Goal: Task Accomplishment & Management: Complete application form

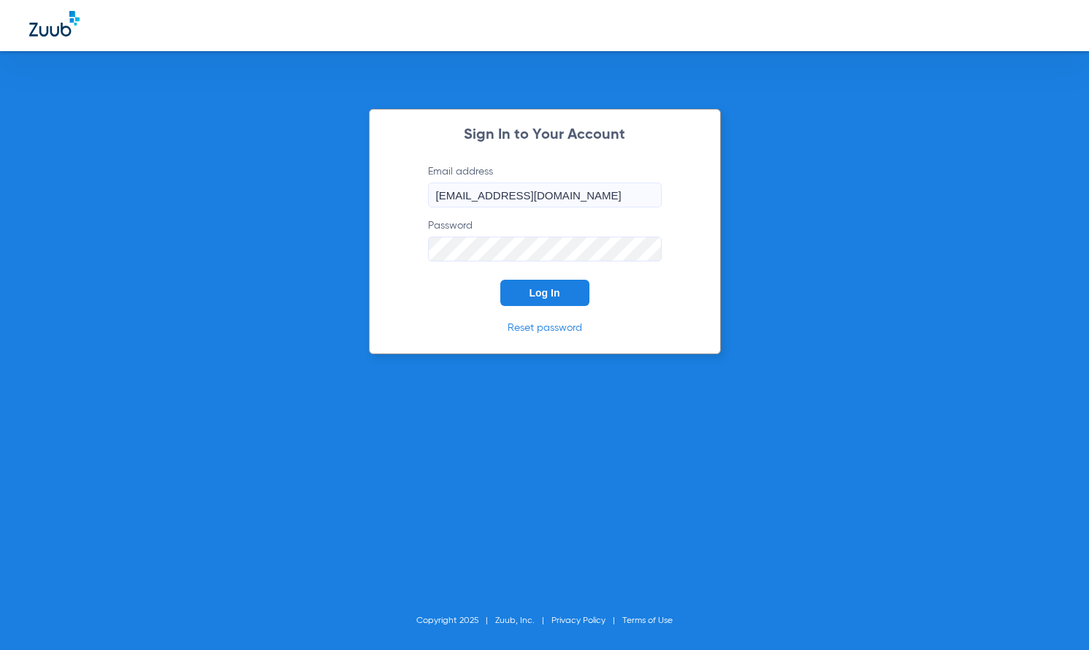
drag, startPoint x: 558, startPoint y: 289, endPoint x: 558, endPoint y: 263, distance: 26.3
click at [558, 288] on span "Log In" at bounding box center [544, 293] width 31 height 12
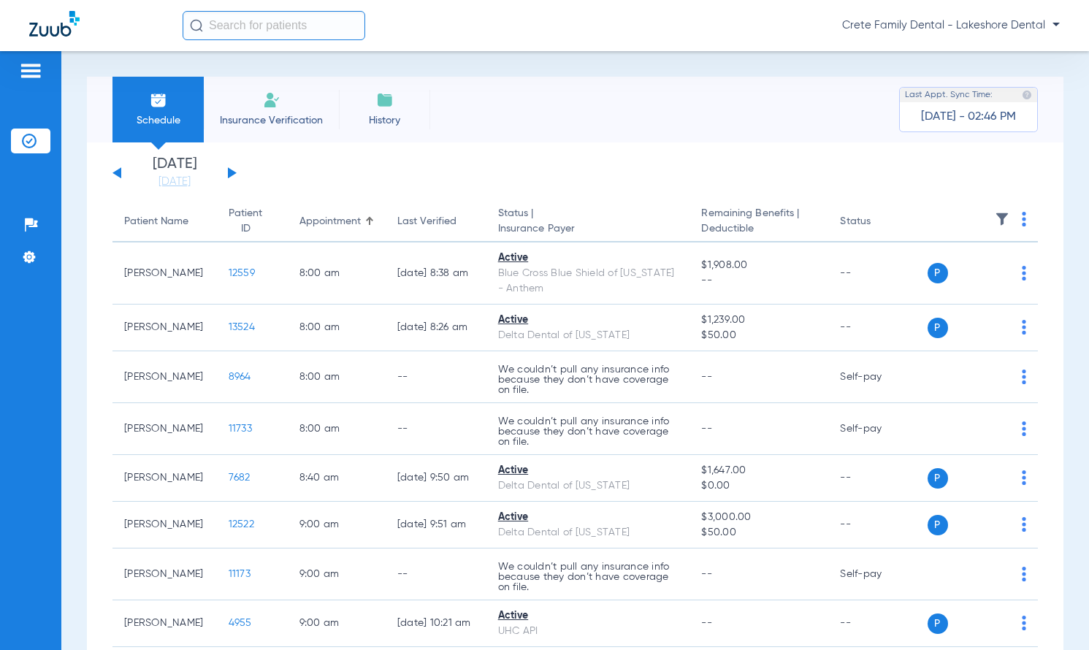
click at [280, 110] on li "Insurance Verification" at bounding box center [271, 110] width 135 height 66
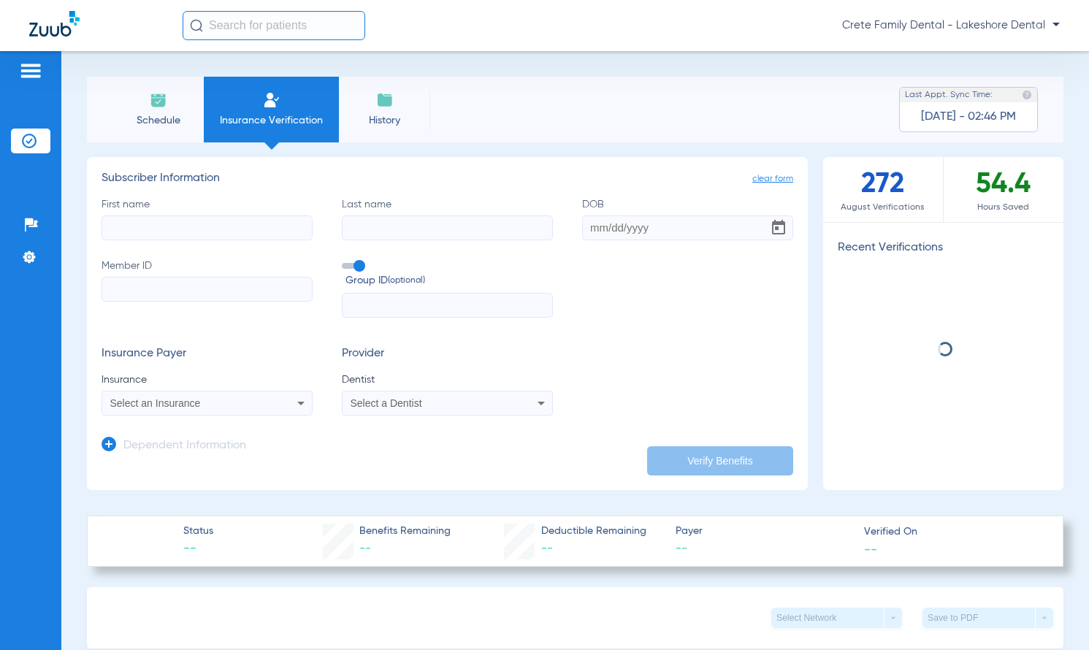
click at [236, 223] on input "First name" at bounding box center [206, 227] width 211 height 25
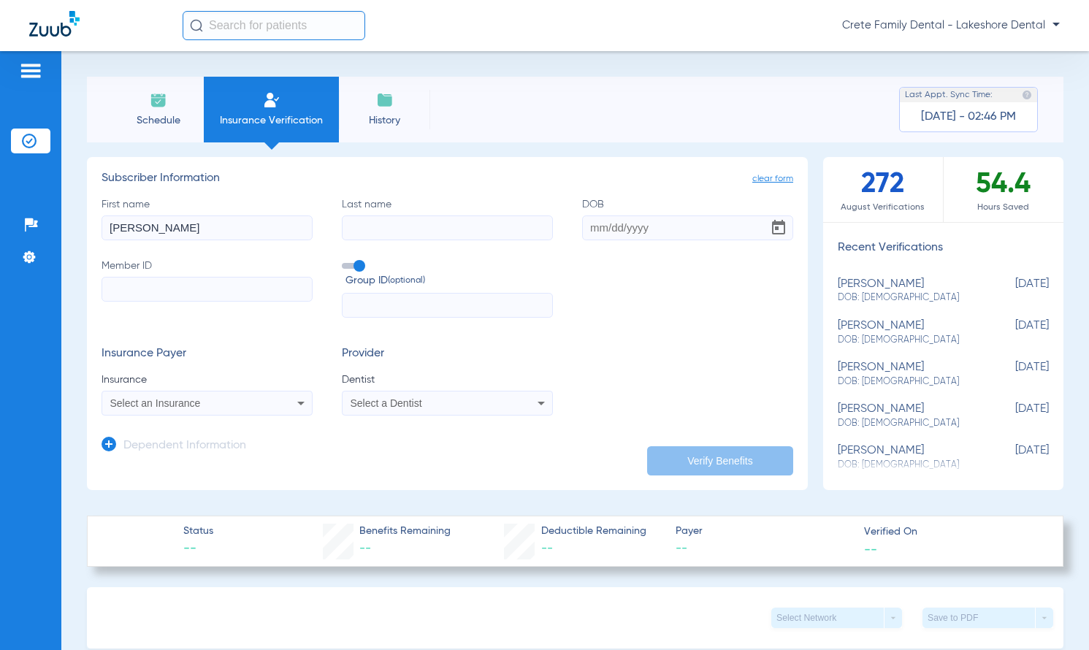
type input "[PERSON_NAME]"
click at [379, 225] on input "Last name" at bounding box center [447, 227] width 211 height 25
type input "[PERSON_NAME]"
click at [610, 226] on input "DOB" at bounding box center [687, 227] width 211 height 25
click at [214, 291] on input "Member ID" at bounding box center [206, 289] width 211 height 25
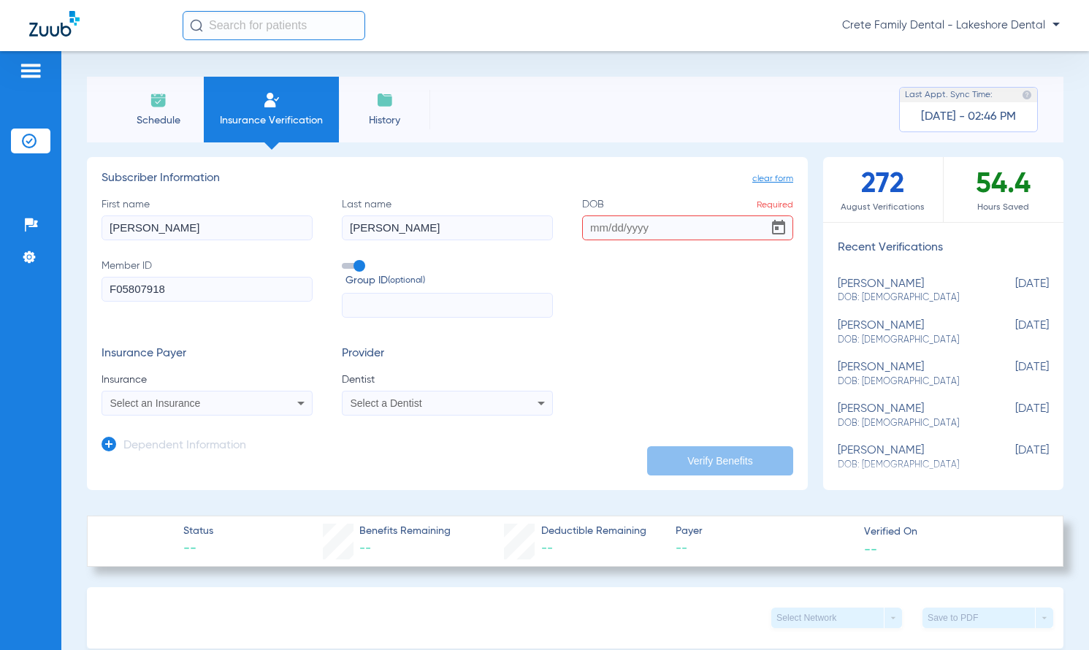
type input "F05807918"
click at [594, 234] on input "DOB Required" at bounding box center [687, 227] width 211 height 25
type input "[DATE]"
click at [169, 408] on span "Select an Insurance" at bounding box center [155, 403] width 91 height 12
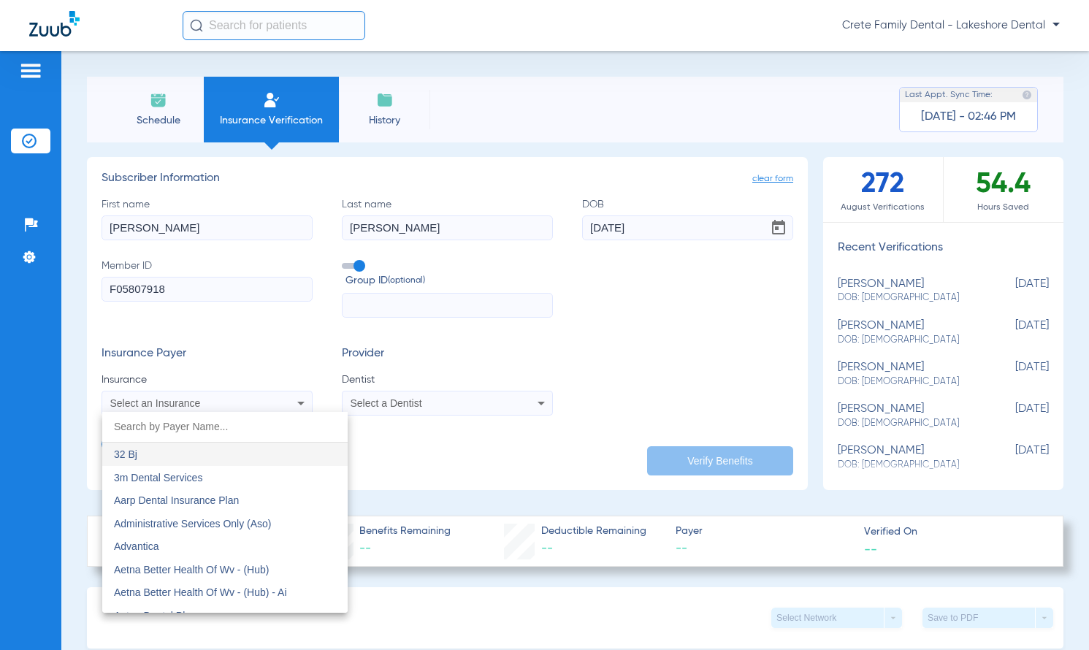
click at [172, 430] on input "dropdown search" at bounding box center [224, 427] width 245 height 30
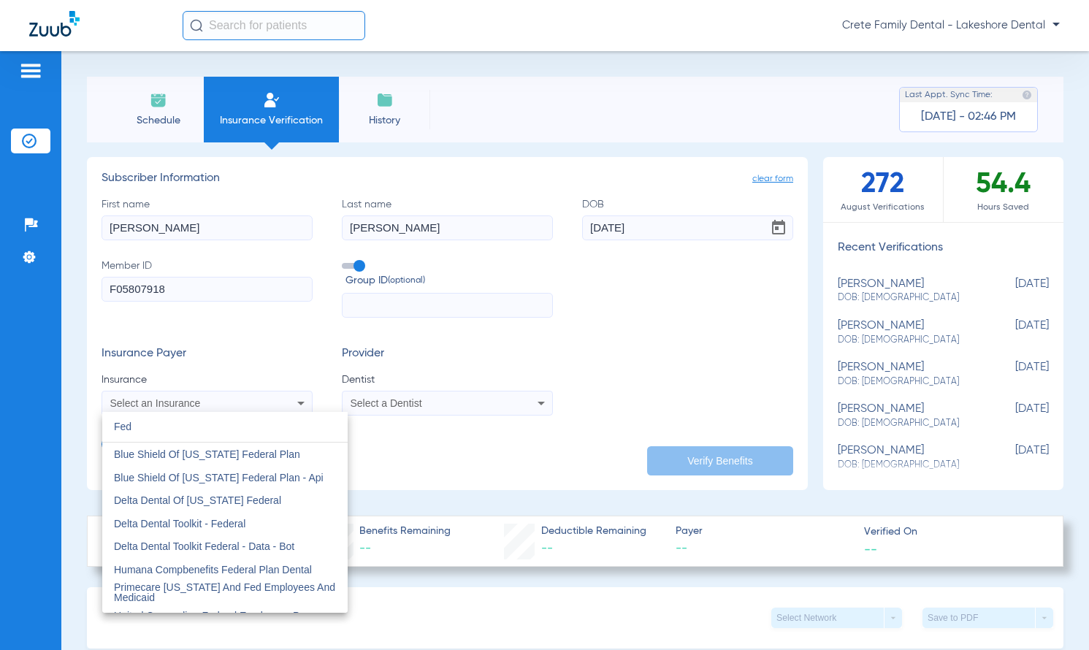
type input "Fed"
click at [445, 400] on div at bounding box center [544, 325] width 1089 height 650
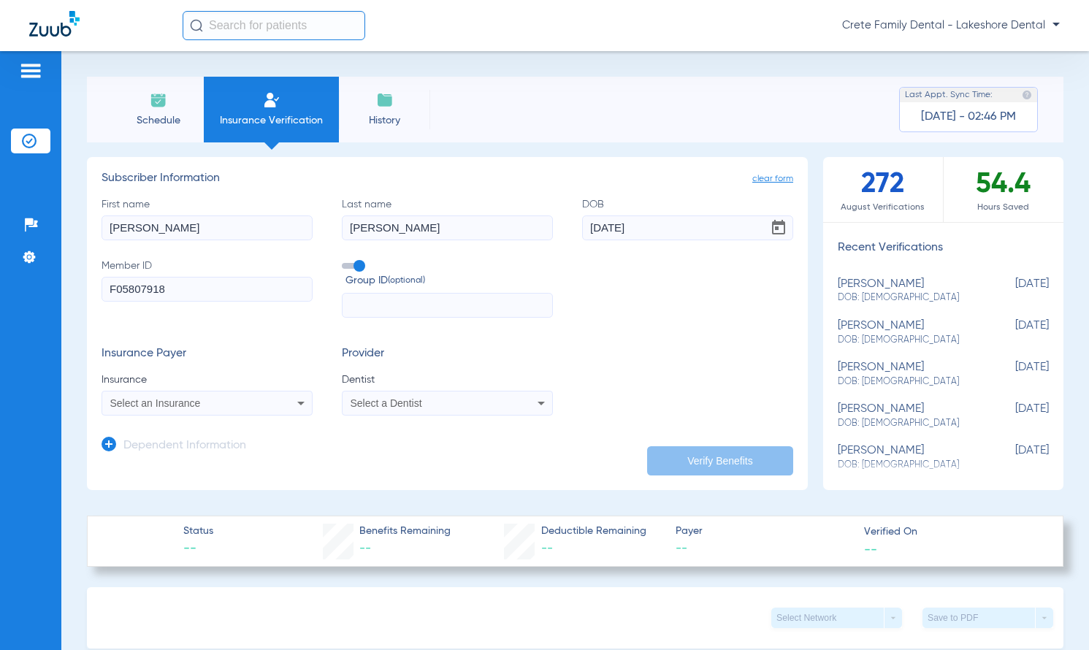
click at [445, 400] on div "Select a Dentist" at bounding box center [428, 403] width 156 height 10
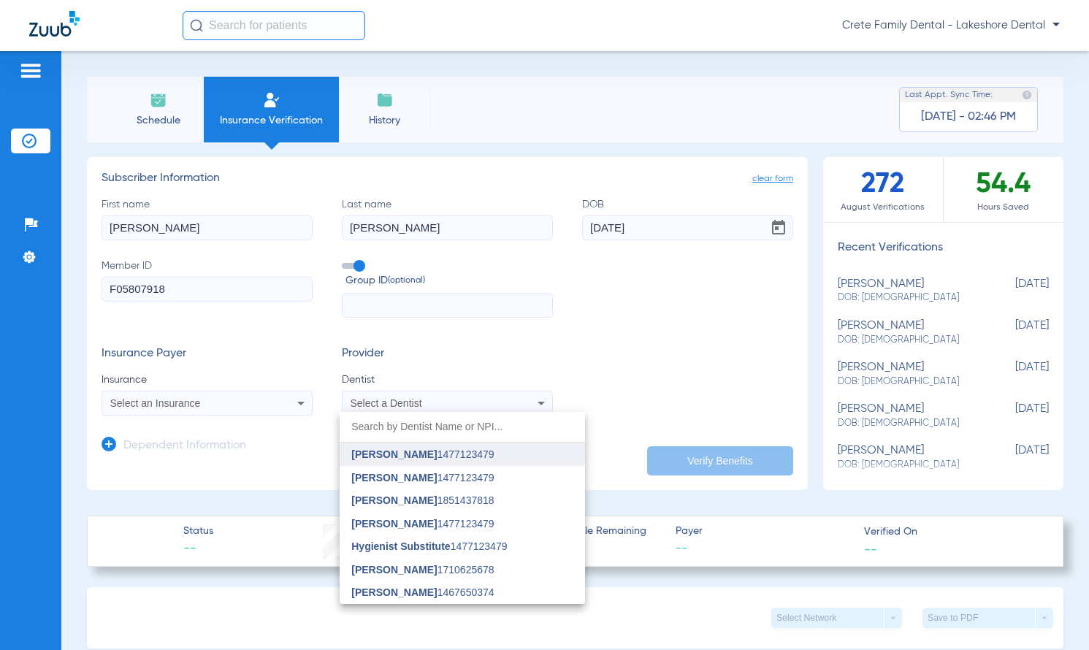
click at [418, 457] on span "[PERSON_NAME] 1477123479" at bounding box center [422, 454] width 142 height 10
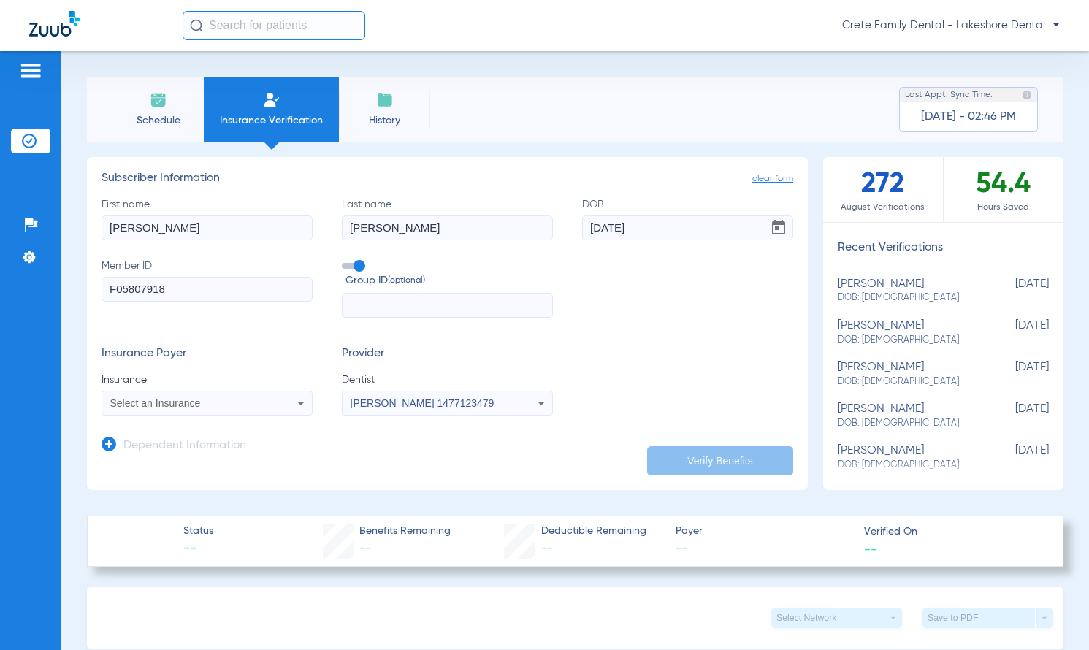
click at [183, 408] on span "Select an Insurance" at bounding box center [155, 403] width 91 height 12
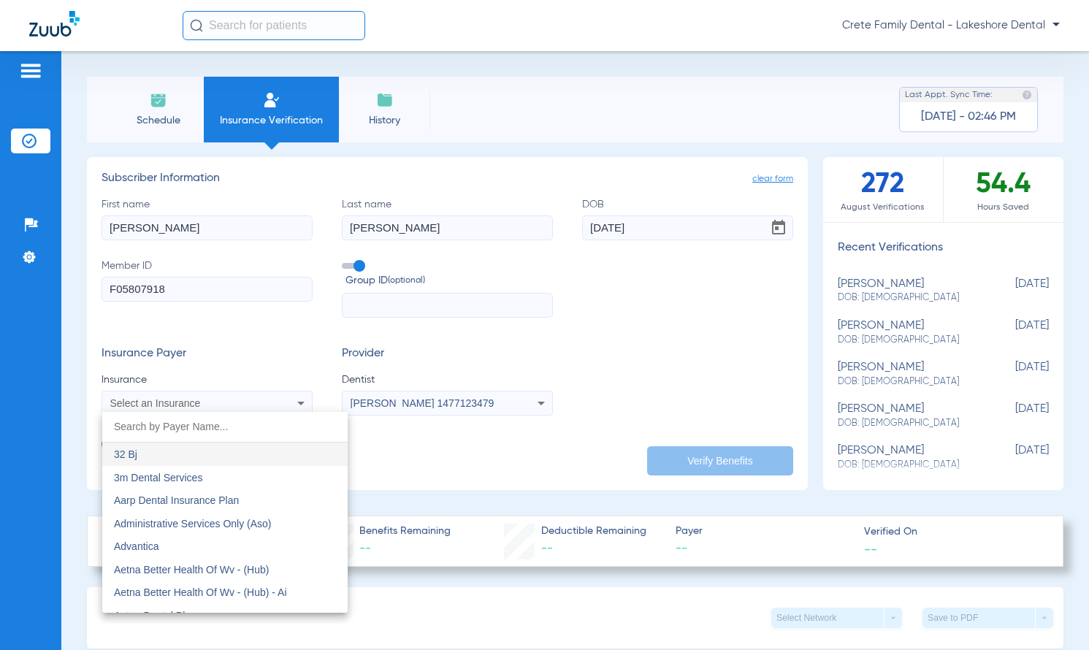
click at [175, 429] on input "dropdown search" at bounding box center [224, 427] width 245 height 30
type input "B"
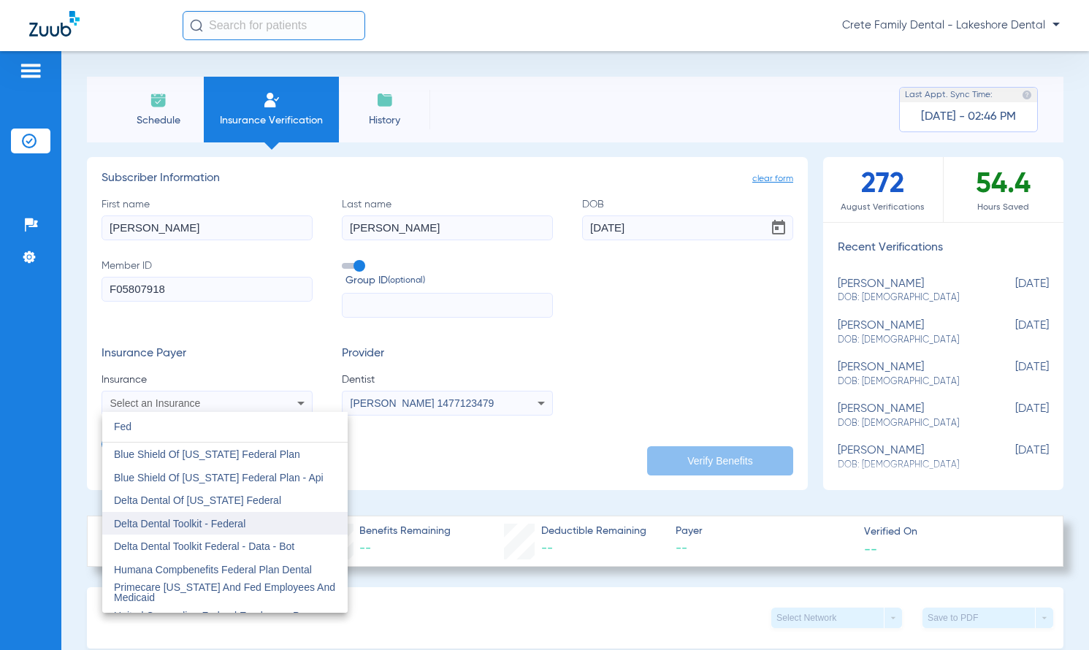
type input "Fed"
click at [158, 518] on span "Delta Dental Toolkit - Federal" at bounding box center [179, 524] width 131 height 12
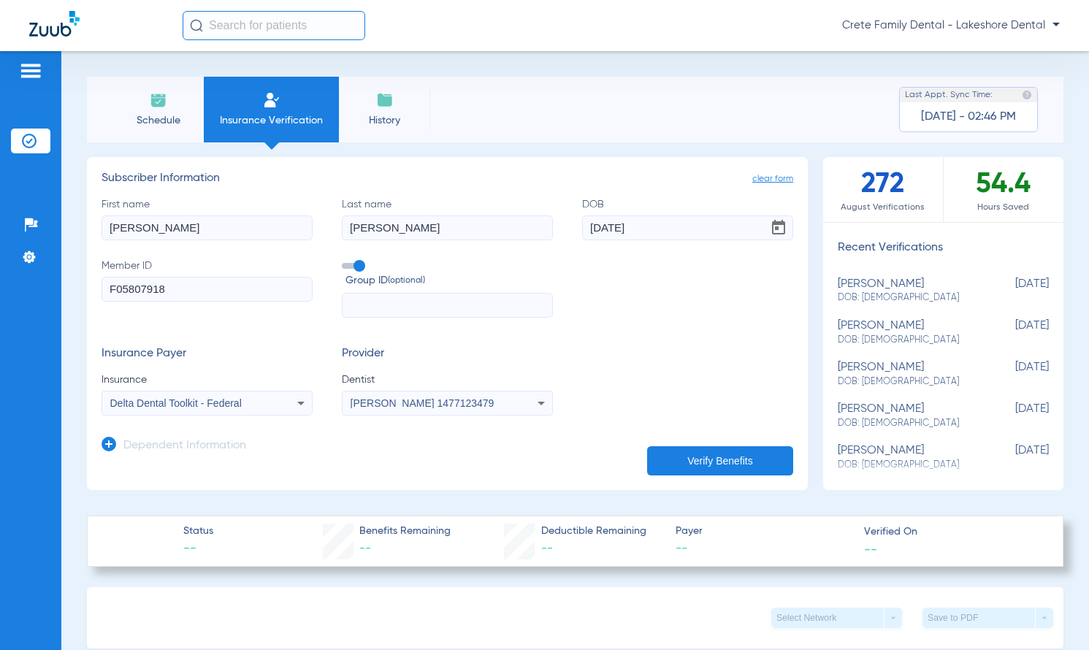
click at [724, 464] on button "Verify Benefits" at bounding box center [720, 460] width 146 height 29
click at [299, 404] on icon at bounding box center [300, 404] width 7 height 4
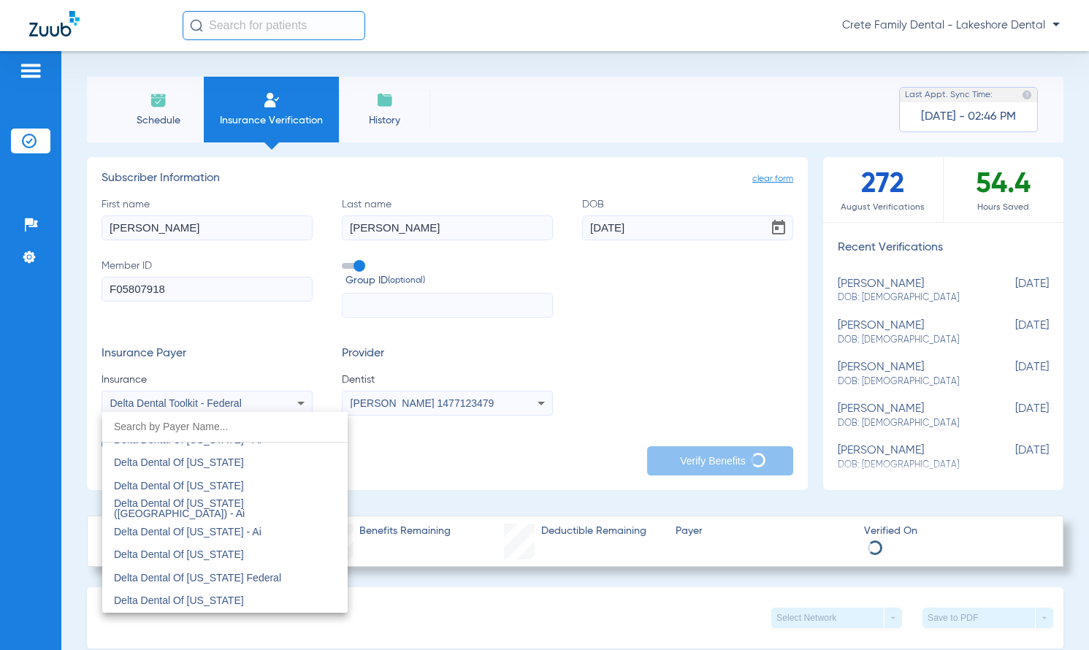
scroll to position [2606, 0]
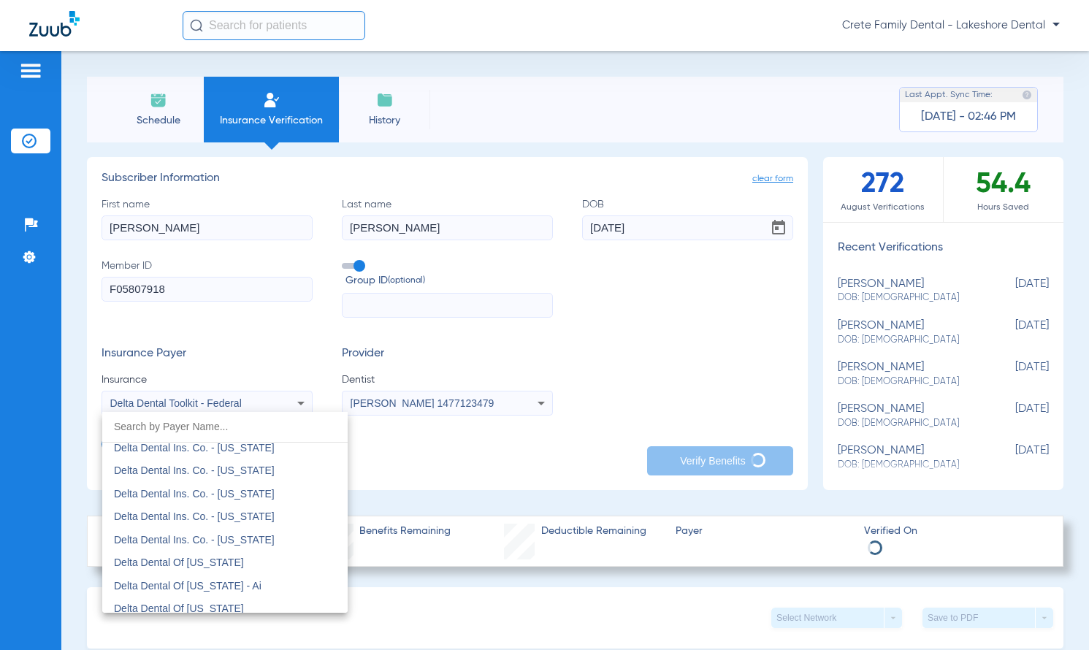
click at [157, 423] on input "dropdown search" at bounding box center [224, 427] width 245 height 30
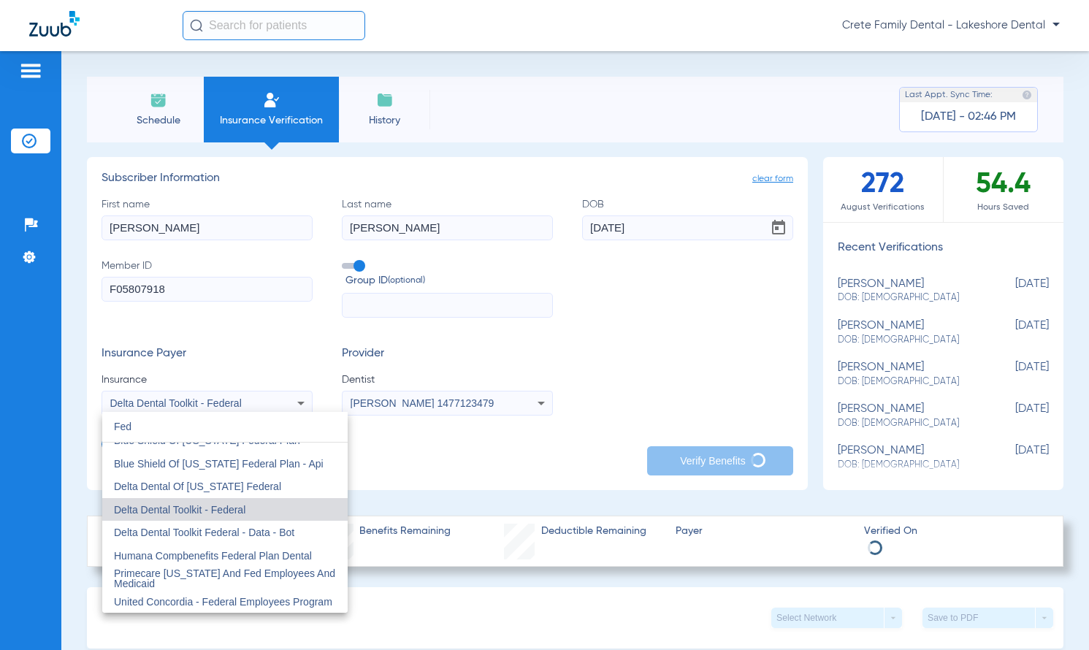
scroll to position [0, 0]
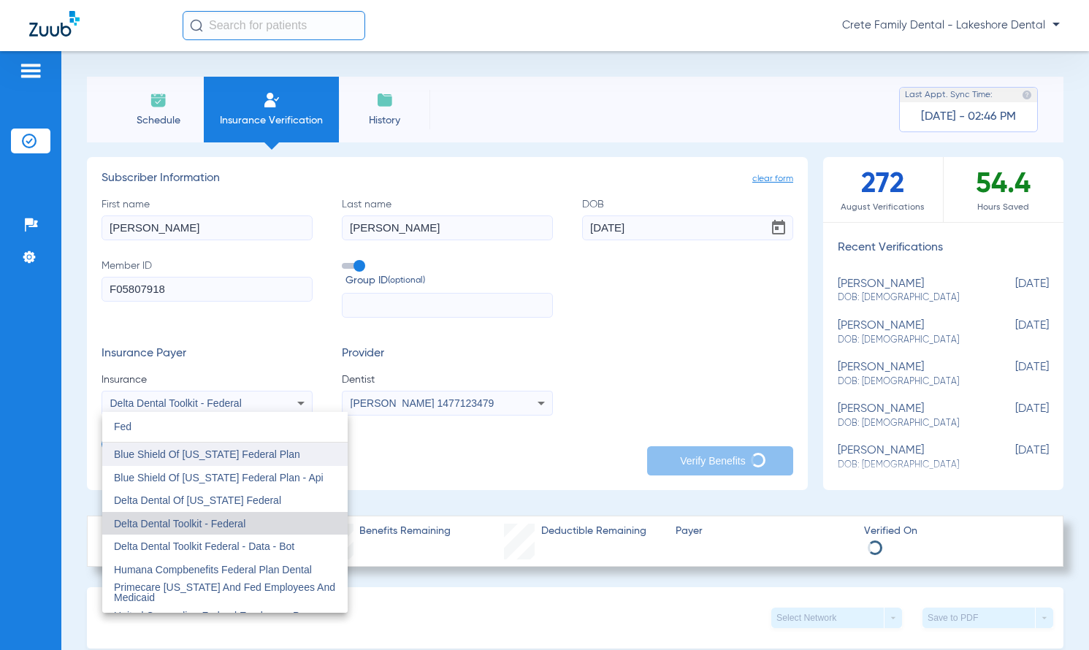
type input "Fed"
click at [237, 453] on span "Blue Shield Of [US_STATE] Federal Plan" at bounding box center [207, 454] width 186 height 12
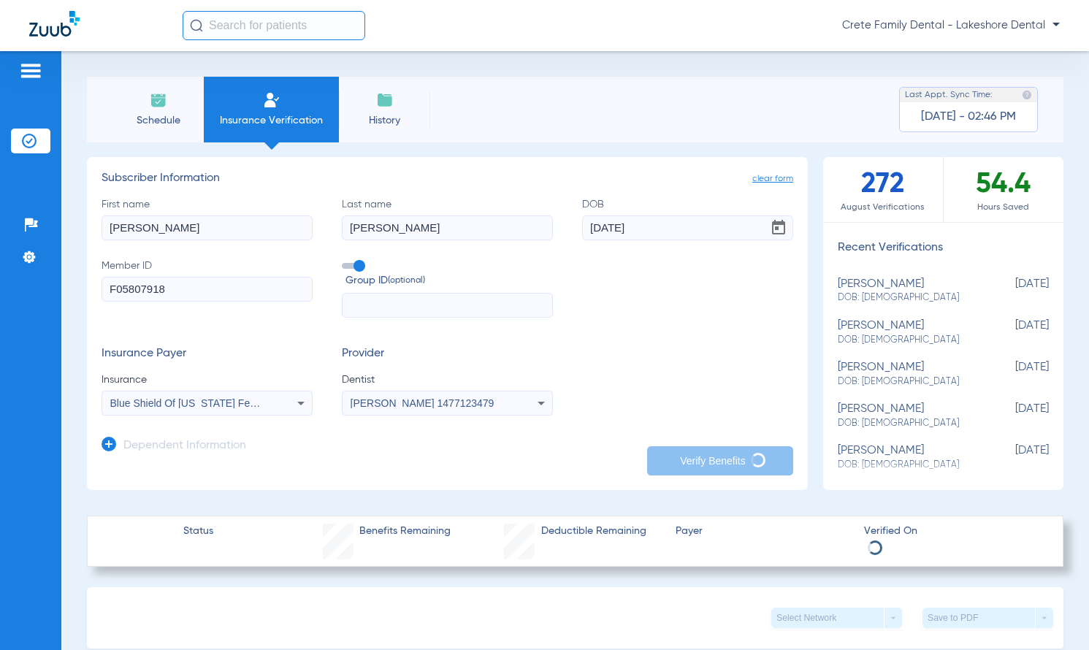
click at [702, 349] on div "Insurance Payer Insurance Blue Shield Of [US_STATE] Federal Plan Provider Denti…" at bounding box center [446, 381] width 691 height 69
click at [622, 377] on div "Insurance Payer Insurance Blue Shield Of [US_STATE] Federal Plan Provider Denti…" at bounding box center [446, 381] width 691 height 69
click at [299, 402] on icon at bounding box center [301, 403] width 18 height 18
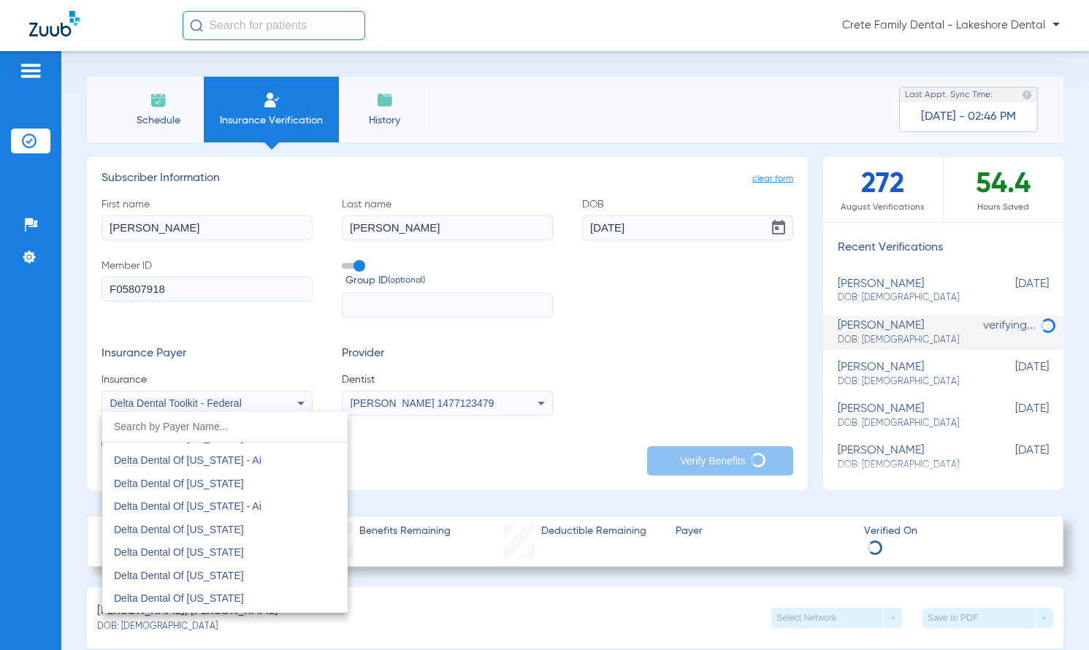
scroll to position [3482, 0]
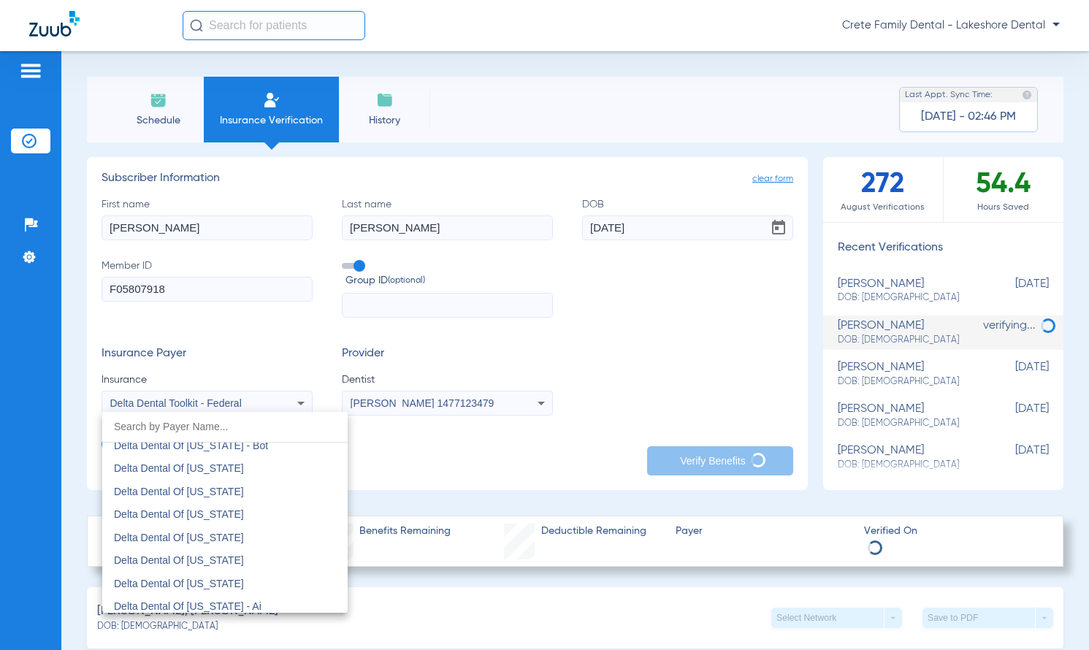
click at [704, 307] on div at bounding box center [544, 325] width 1089 height 650
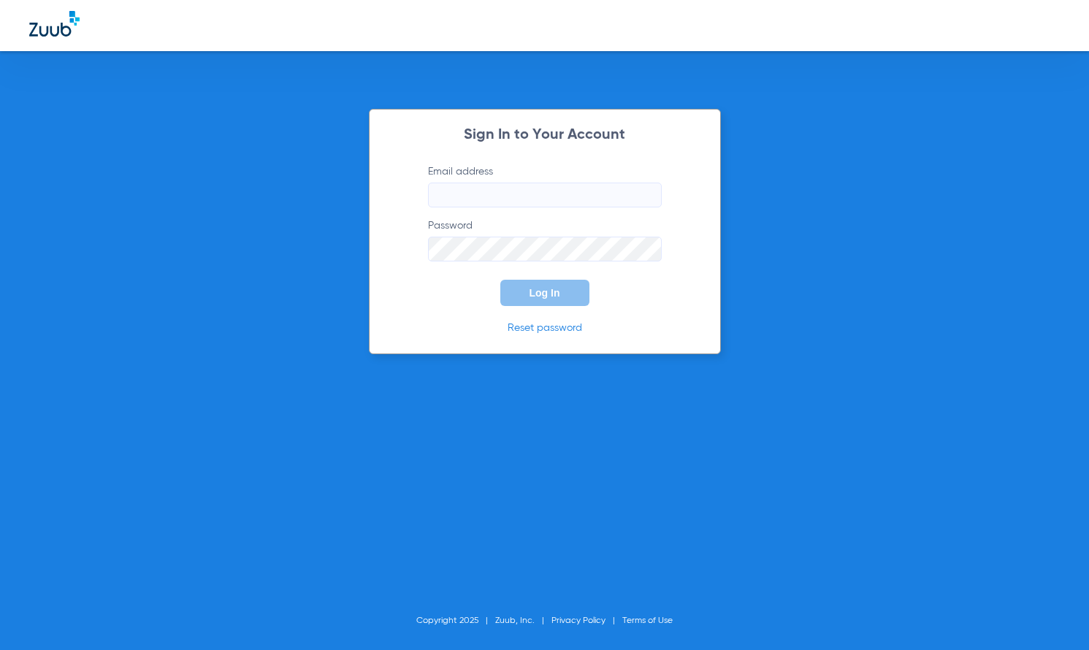
type input "[EMAIL_ADDRESS][DOMAIN_NAME]"
click at [533, 288] on span "Log In" at bounding box center [544, 293] width 31 height 12
